Goal: Task Accomplishment & Management: Use online tool/utility

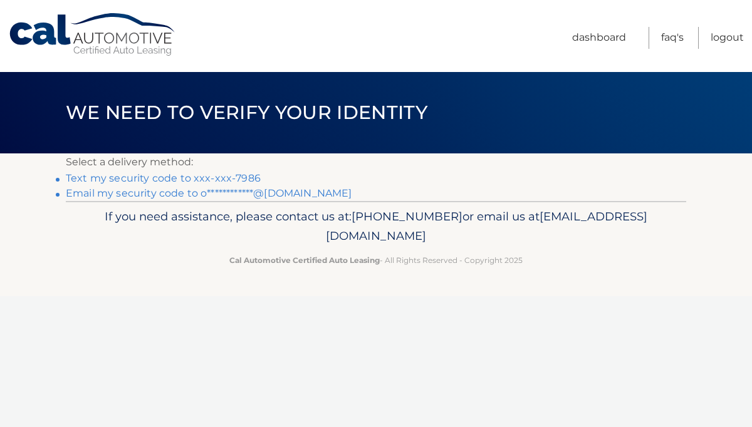
click at [246, 177] on link "Text my security code to xxx-xxx-7986" at bounding box center [163, 178] width 195 height 12
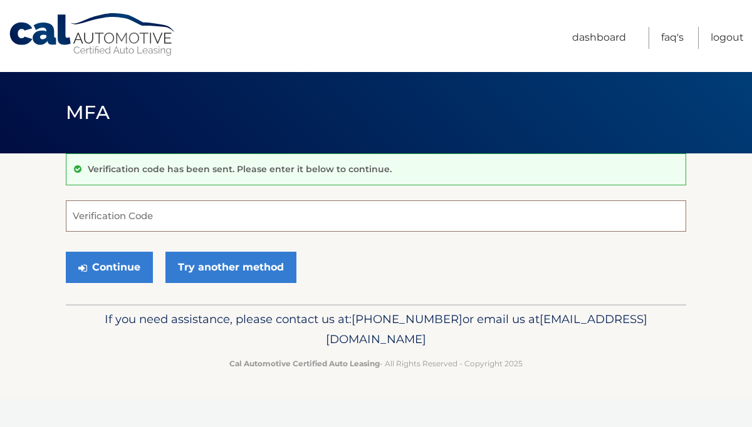
click at [147, 221] on input "Verification Code" at bounding box center [376, 216] width 620 height 31
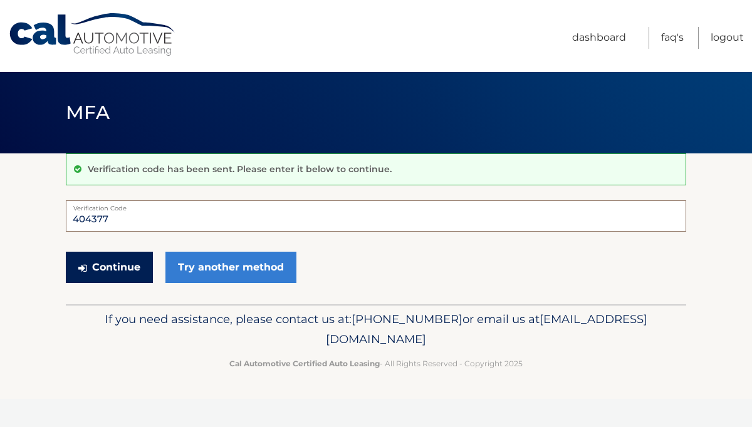
type input "404377"
click at [123, 270] on button "Continue" at bounding box center [109, 267] width 87 height 31
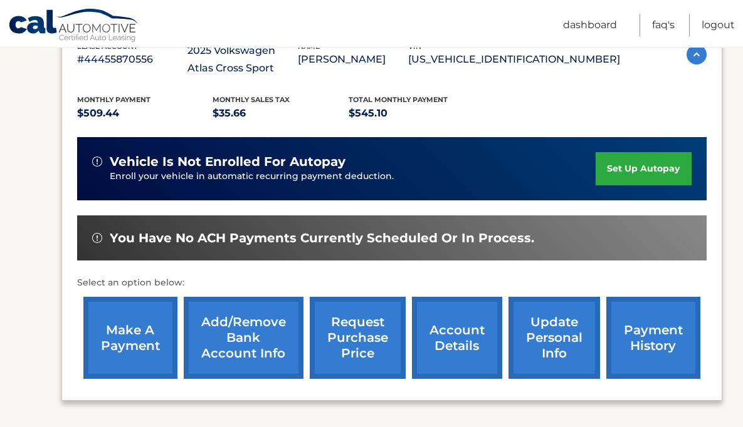
scroll to position [250, 0]
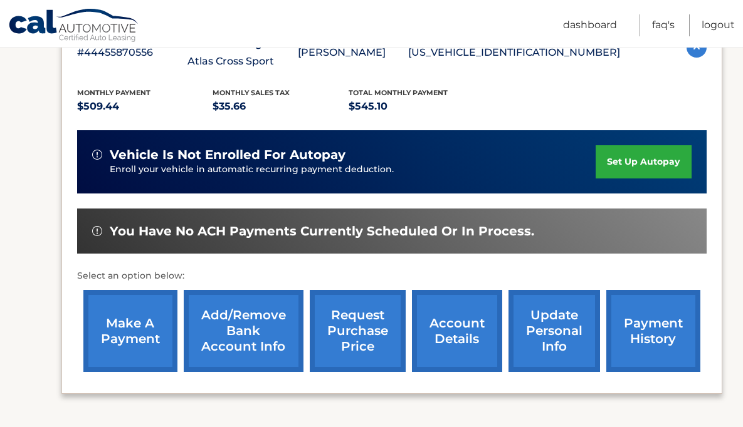
click at [127, 332] on link "make a payment" at bounding box center [130, 331] width 94 height 82
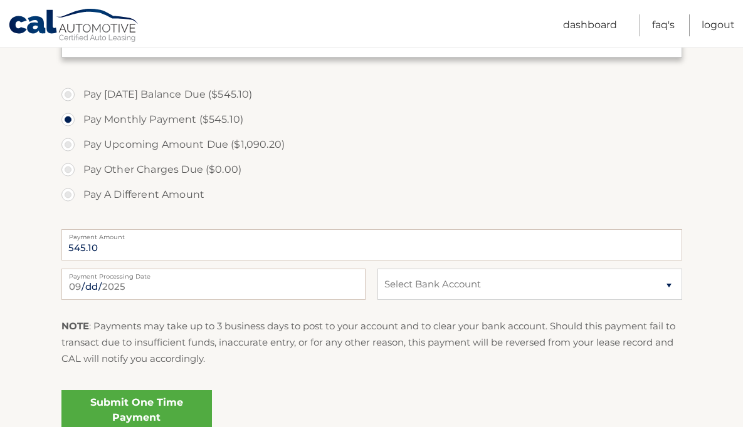
scroll to position [443, 0]
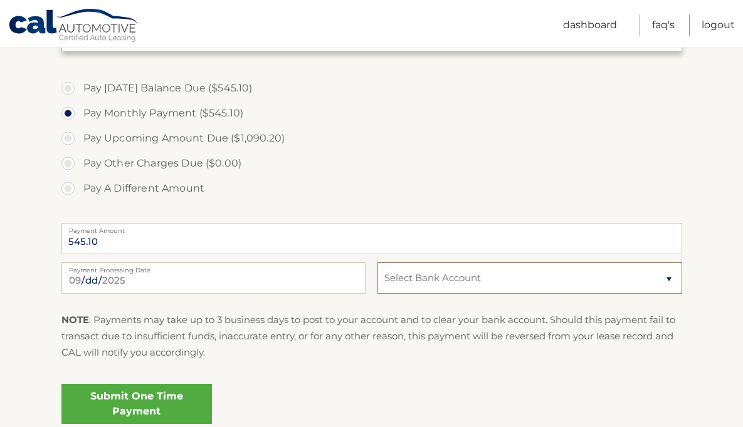
click at [420, 284] on select "Select Bank Account Checking CITIBANK *****4086 Checking CITIBANK *****3010" at bounding box center [529, 278] width 304 height 31
select select "ODdjN2M5NTQtZTkyYS00ZjgxLTk1NTAtNjQ5ZGFmNmRiNGNi"
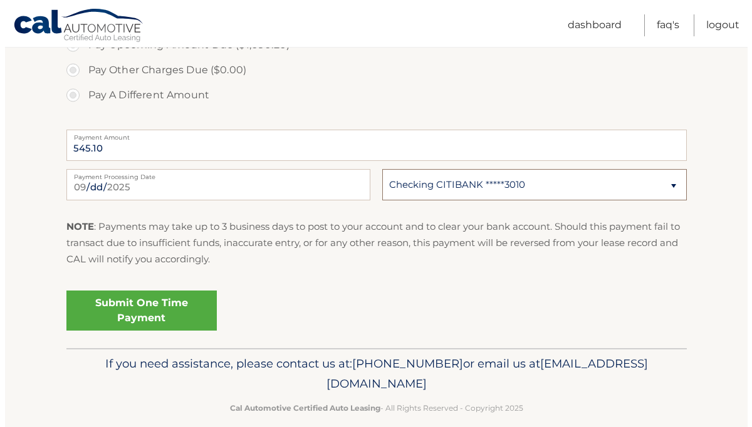
scroll to position [553, 0]
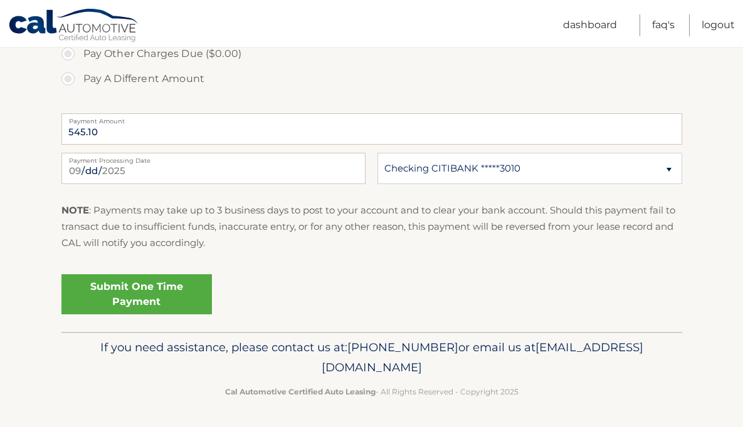
click at [177, 291] on link "Submit One Time Payment" at bounding box center [136, 295] width 150 height 40
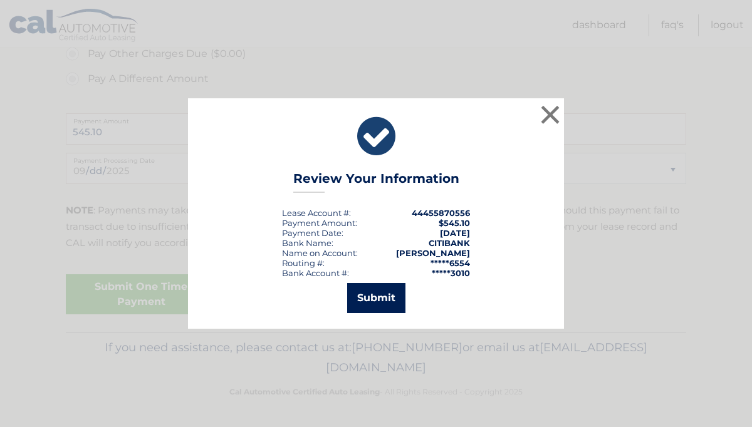
click at [369, 294] on button "Submit" at bounding box center [376, 298] width 58 height 30
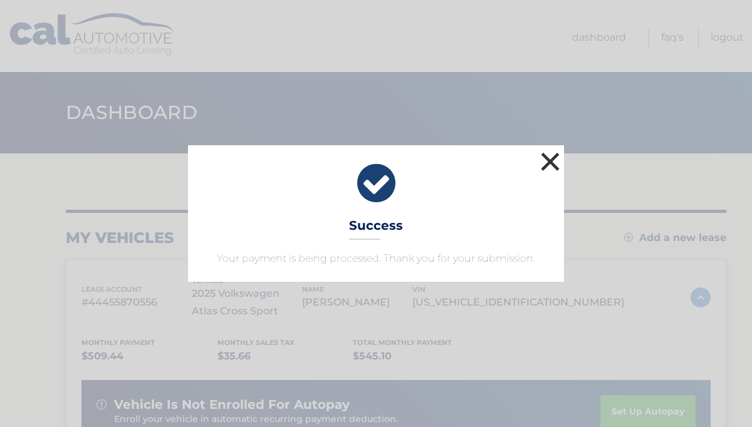
click at [552, 162] on button "×" at bounding box center [550, 161] width 25 height 25
